Goal: Task Accomplishment & Management: Manage account settings

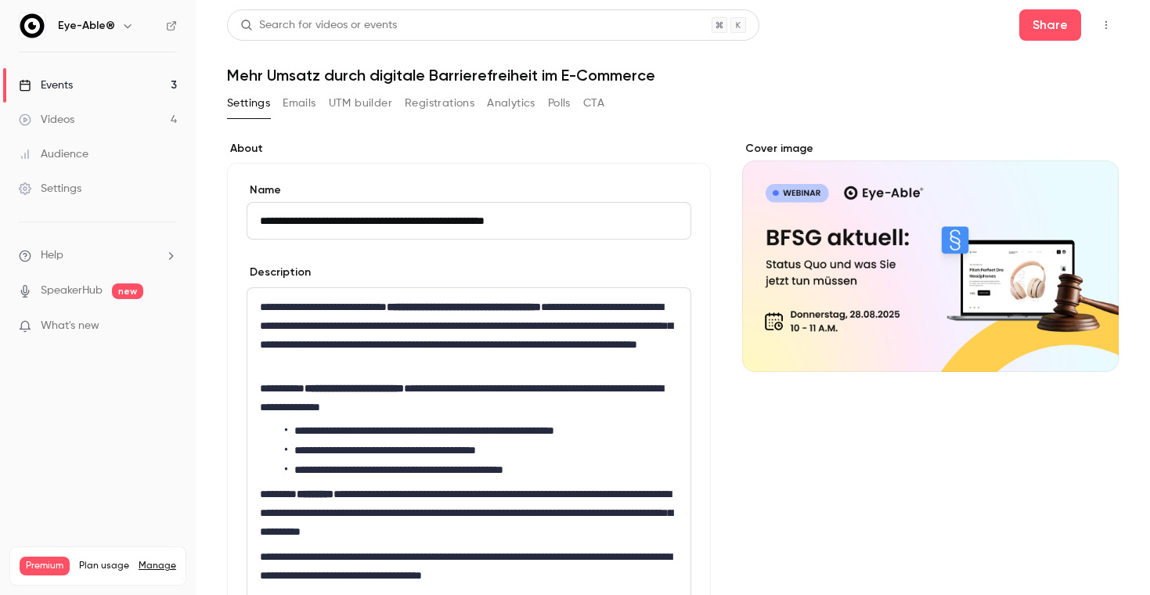
drag, startPoint x: 260, startPoint y: 222, endPoint x: 583, endPoint y: 226, distance: 322.6
click at [583, 226] on input "**********" at bounding box center [469, 221] width 445 height 38
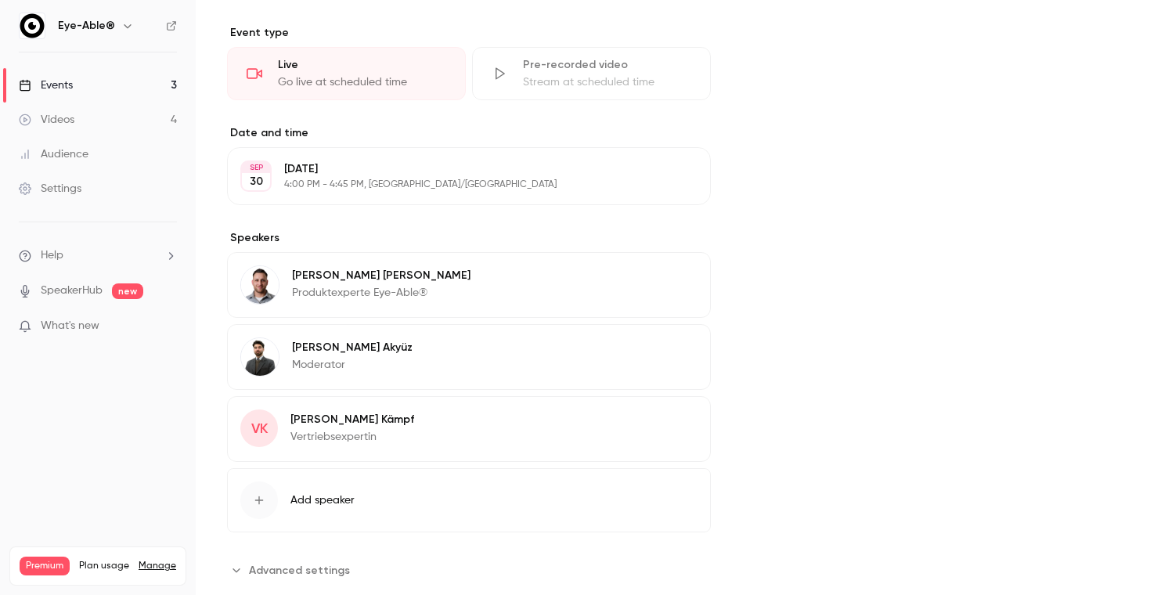
scroll to position [669, 0]
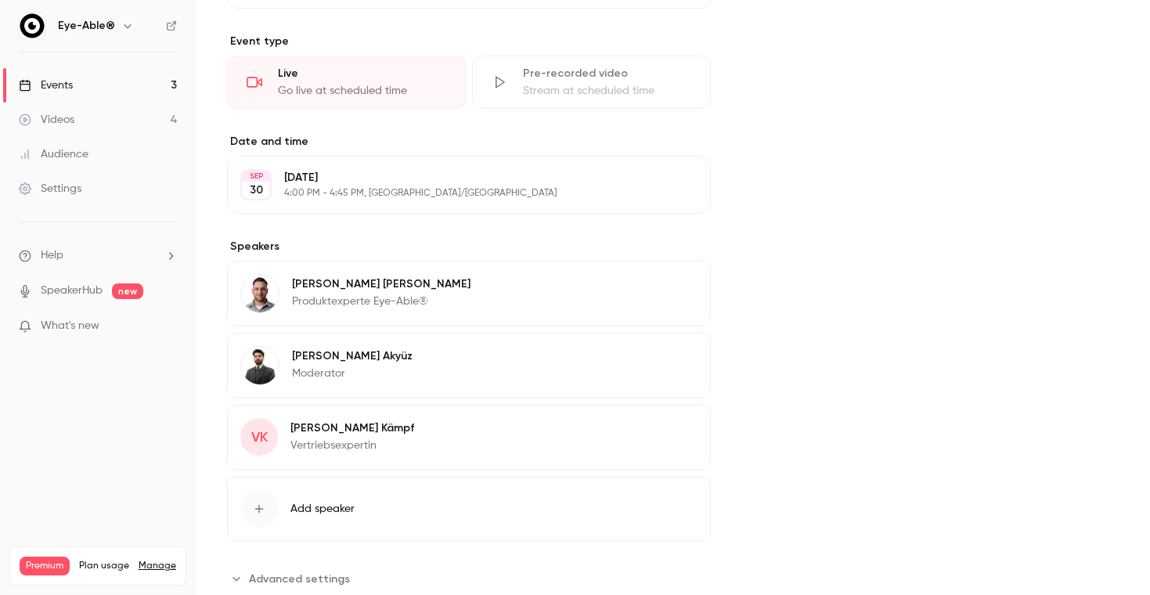
click at [670, 189] on button "Edit" at bounding box center [669, 184] width 57 height 25
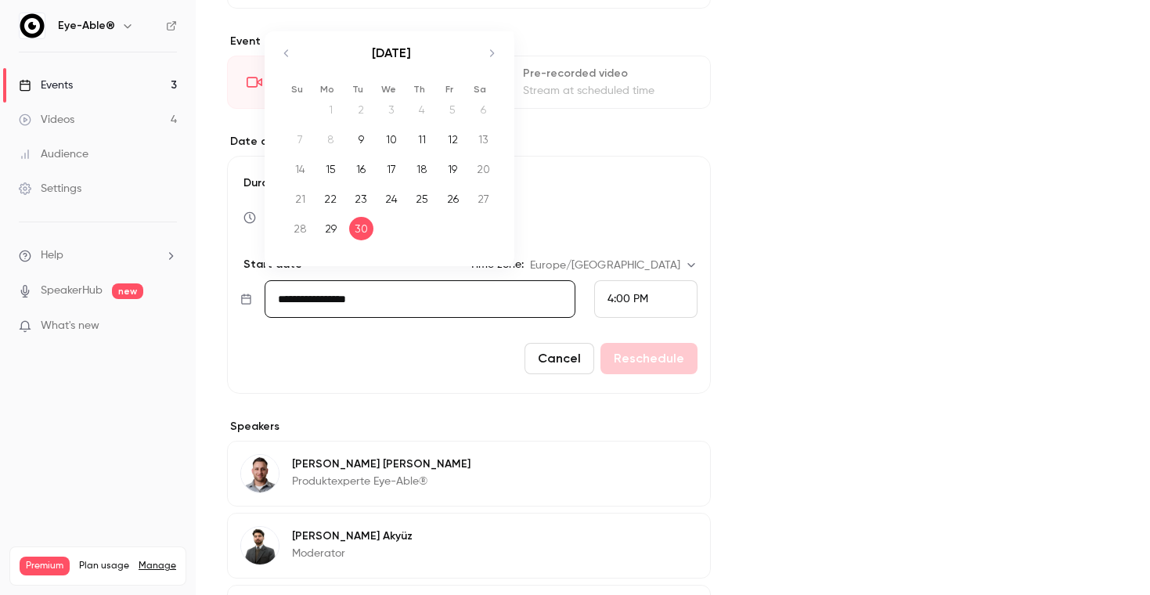
drag, startPoint x: 380, startPoint y: 299, endPoint x: 269, endPoint y: 297, distance: 110.4
click at [269, 297] on input "**********" at bounding box center [420, 299] width 311 height 38
click at [410, 370] on div "Cancel Reschedule" at bounding box center [468, 358] width 457 height 31
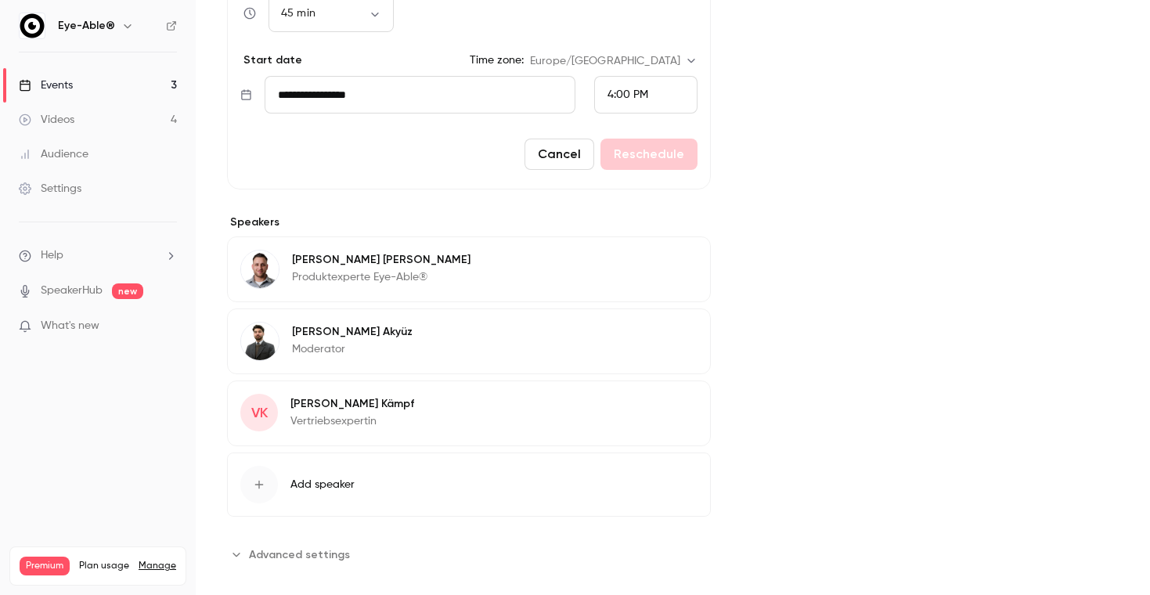
scroll to position [881, 0]
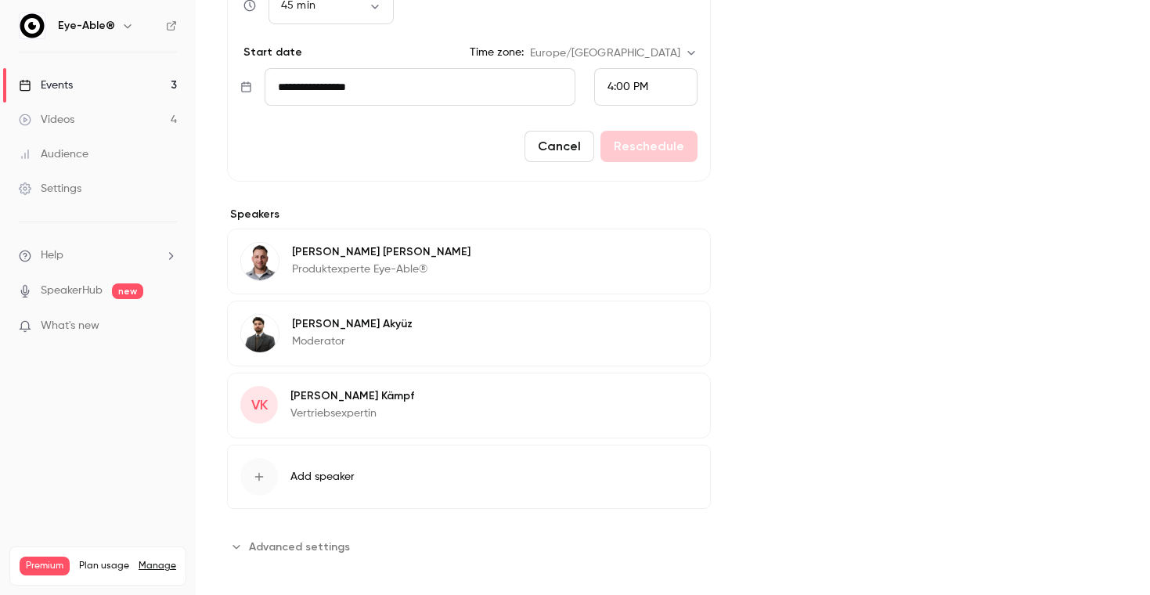
click at [677, 251] on button "Edit" at bounding box center [669, 254] width 57 height 25
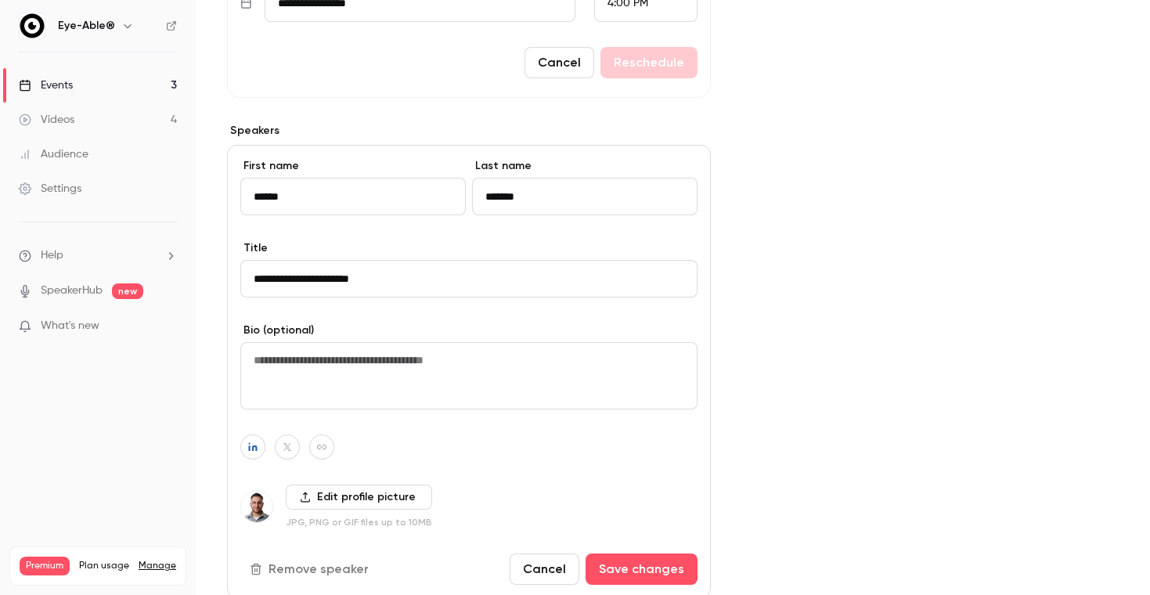
scroll to position [1001, 0]
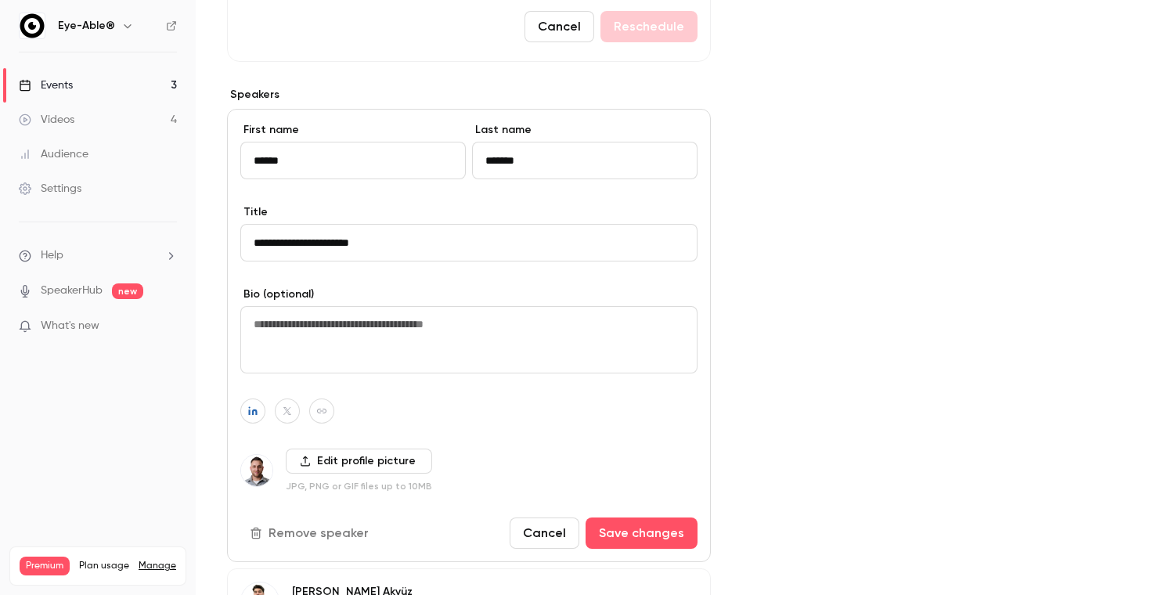
click at [257, 481] on img at bounding box center [256, 470] width 31 height 31
click at [338, 466] on label "Edit profile picture" at bounding box center [359, 461] width 146 height 25
click at [0, 0] on input "Edit profile picture" at bounding box center [0, 0] width 0 height 0
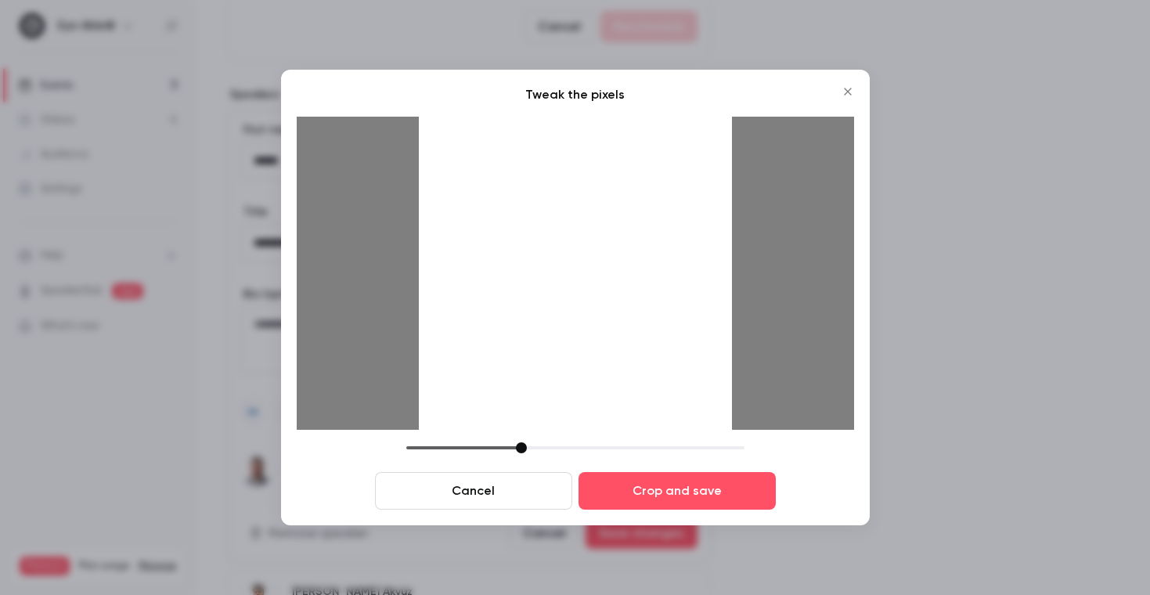
drag, startPoint x: 518, startPoint y: 446, endPoint x: 561, endPoint y: 446, distance: 43.1
click at [527, 446] on div at bounding box center [521, 447] width 11 height 11
drag, startPoint x: 568, startPoint y: 276, endPoint x: 569, endPoint y: 335, distance: 58.7
click at [569, 335] on div at bounding box center [575, 273] width 313 height 313
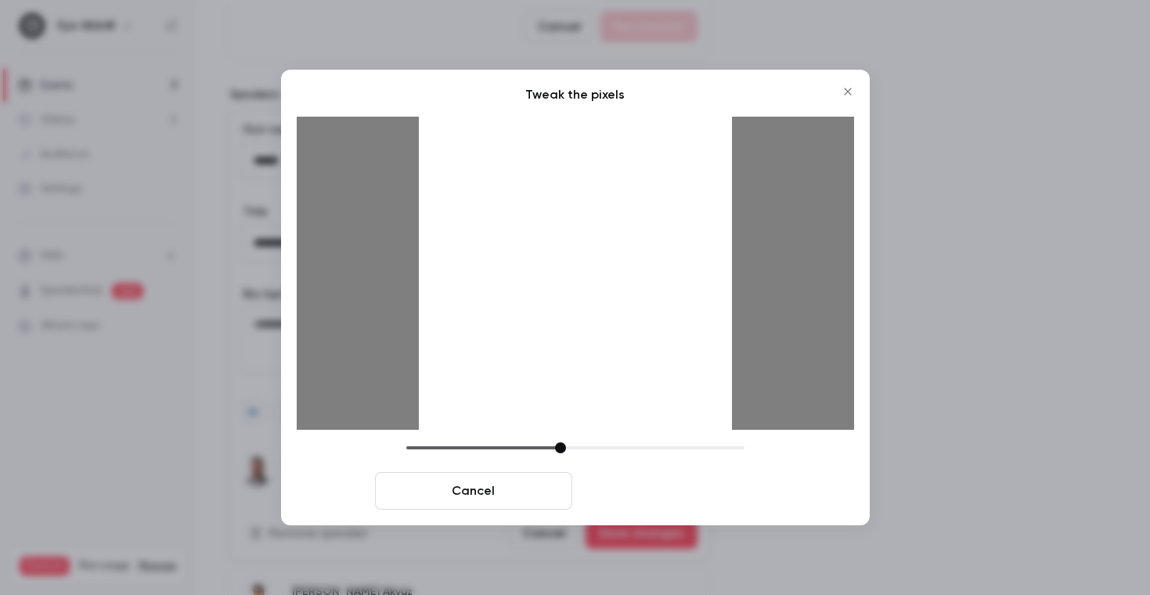
click at [652, 475] on button "Crop and save" at bounding box center [677, 491] width 197 height 38
click at [654, 500] on button "Crop and save" at bounding box center [677, 491] width 197 height 38
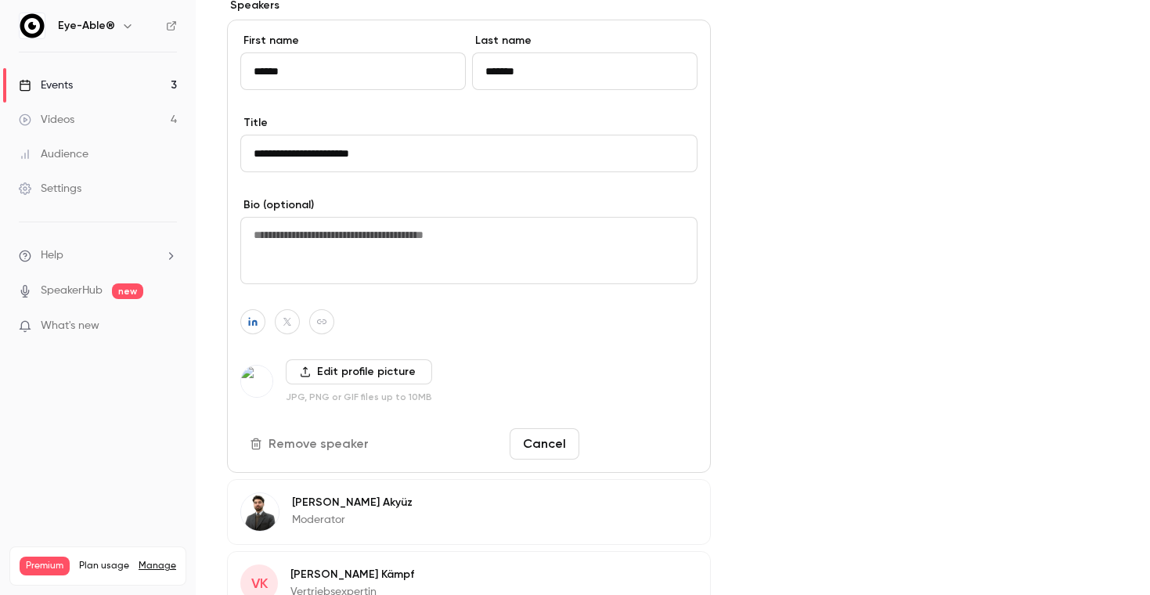
click at [619, 439] on button "Save changes" at bounding box center [642, 443] width 112 height 31
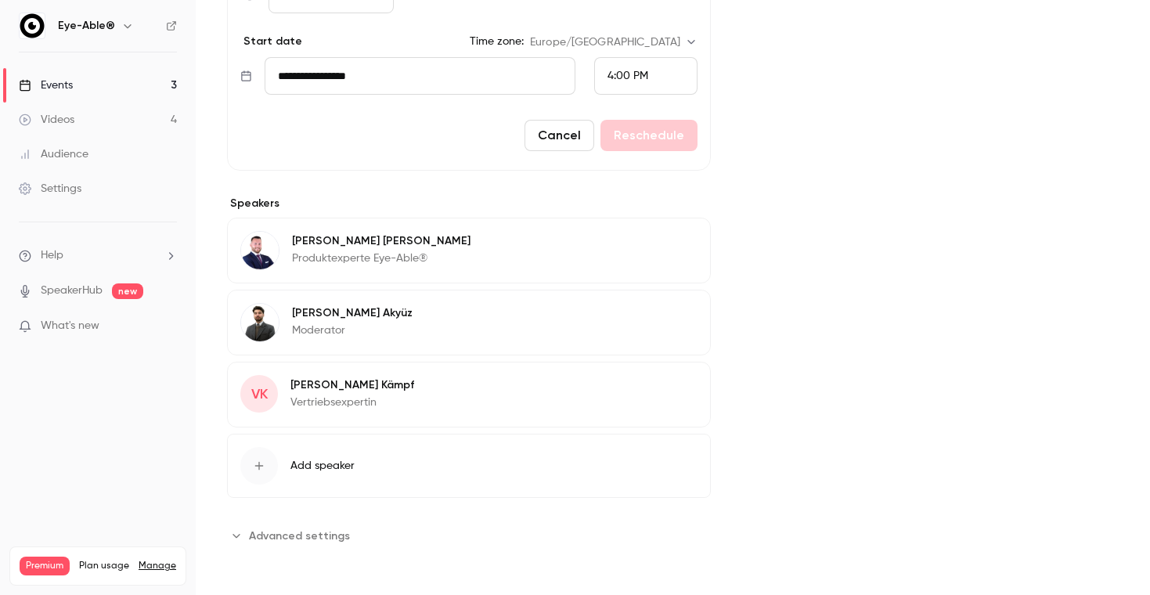
scroll to position [0, 0]
